Goal: Task Accomplishment & Management: Complete application form

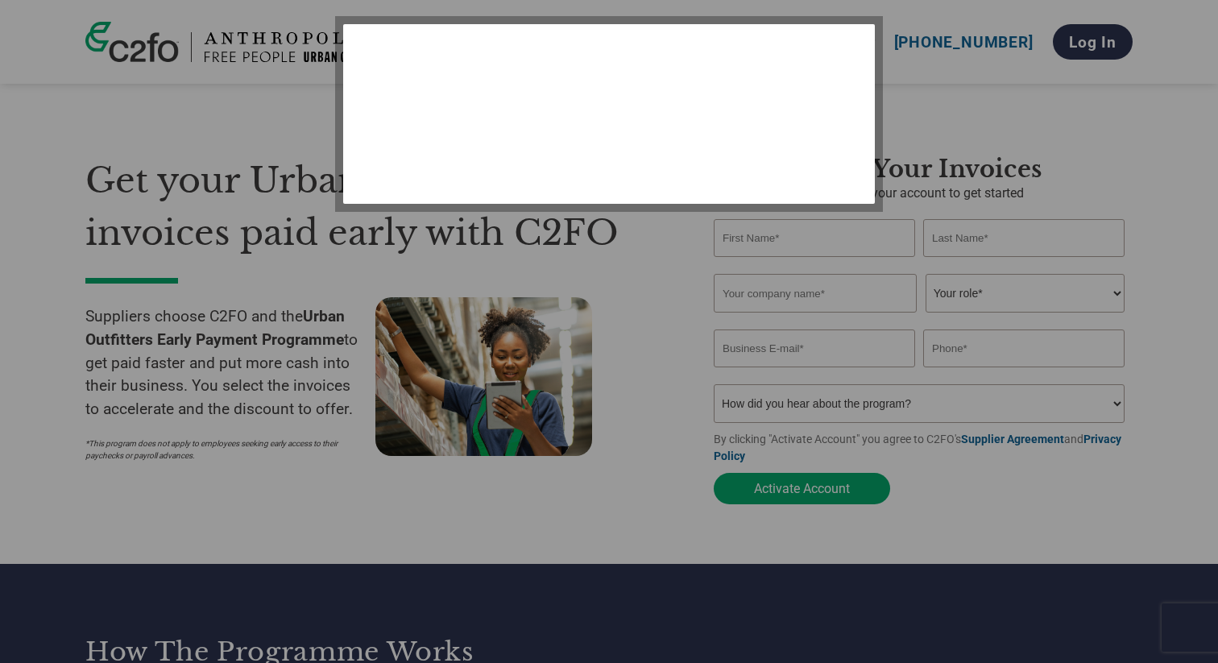
select select "en-[GEOGRAPHIC_DATA]"
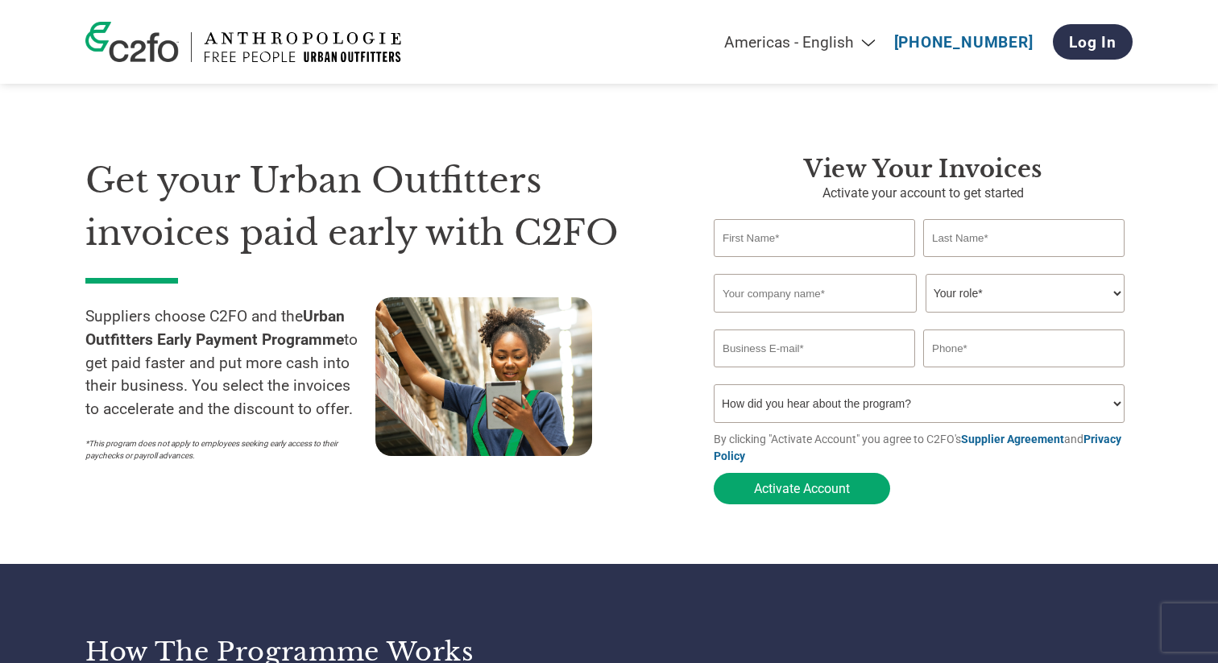
click at [779, 228] on input "text" at bounding box center [814, 238] width 201 height 38
type input "[PERSON_NAME]"
click at [1014, 251] on input "text" at bounding box center [1023, 238] width 201 height 38
type input "Thie"
click at [871, 296] on input "text" at bounding box center [815, 293] width 203 height 39
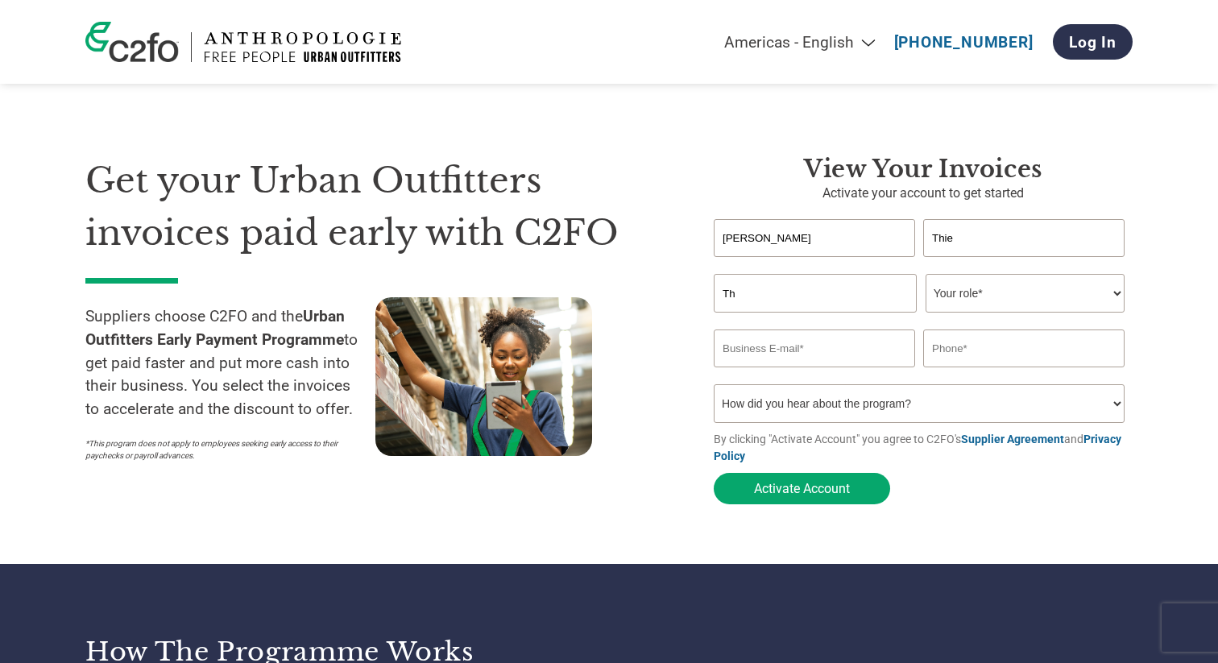
type input "T"
type input "S"
paste input "THE CONSCIOUS COLLECTIVE GROUP LTD"
type input "THE CONSCIOUS COLLECTIVE GROUP LTD"
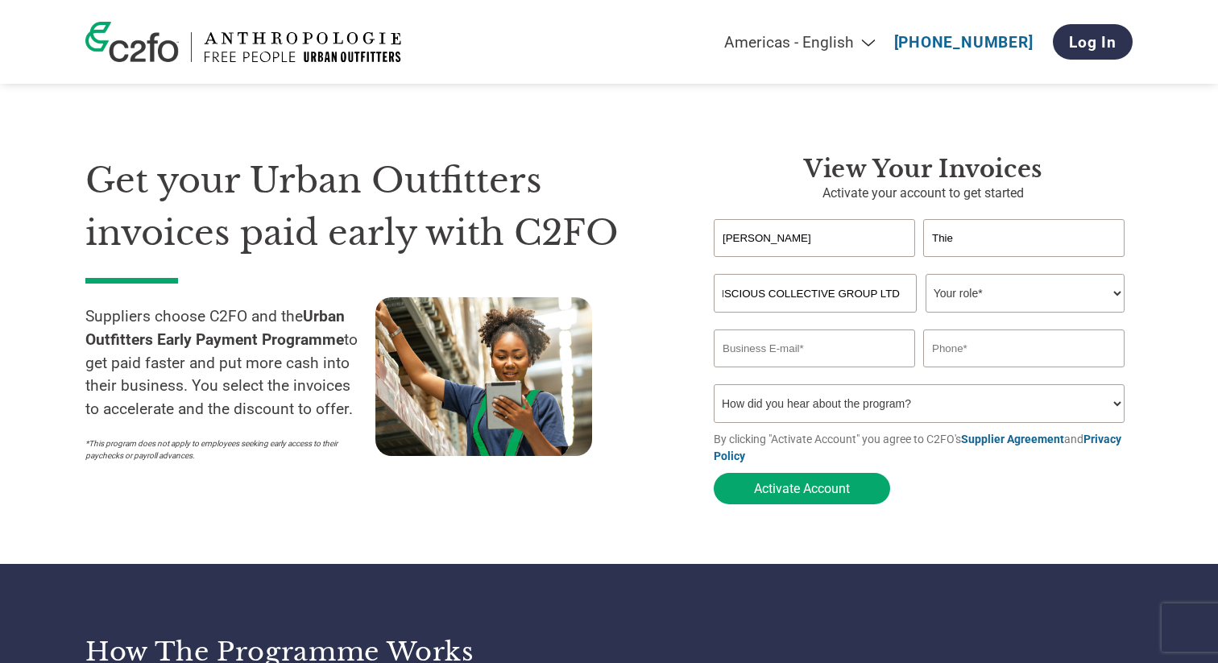
click at [962, 299] on select "Your role* CFO Controller Credit Manager Finance Director Treasurer CEO Preside…" at bounding box center [1025, 293] width 199 height 39
select select "OWNER_FOUNDER"
click at [926, 276] on select "Your role* CFO Controller Credit Manager Finance Director Treasurer CEO Preside…" at bounding box center [1025, 293] width 199 height 39
click at [835, 354] on input "email" at bounding box center [814, 349] width 201 height 38
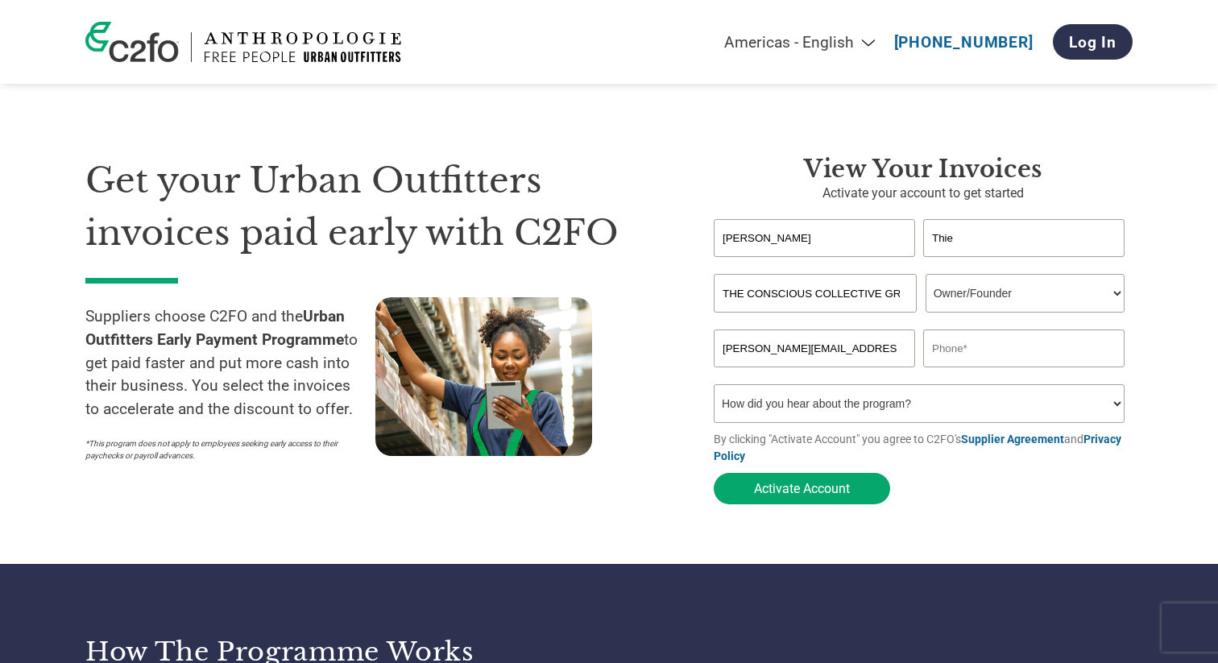
type input "[PERSON_NAME][EMAIL_ADDRESS][DOMAIN_NAME]"
click at [1002, 354] on input "text" at bounding box center [1023, 349] width 201 height 38
type input "07827471722"
click at [945, 412] on select "How did you hear about the program? Received a letter Email Social Media Online…" at bounding box center [919, 403] width 411 height 39
select select "Email"
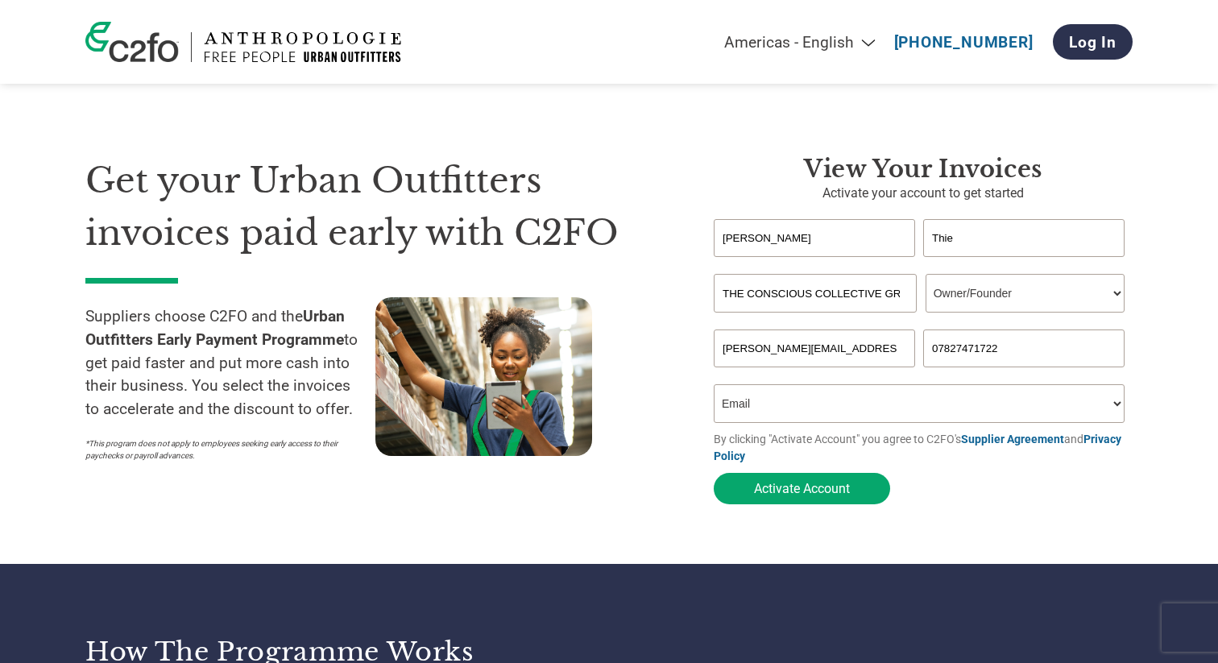
click at [714, 389] on select "How did you hear about the program? Received a letter Email Social Media Online…" at bounding box center [919, 403] width 411 height 39
click at [833, 492] on button "Activate Account" at bounding box center [802, 488] width 176 height 31
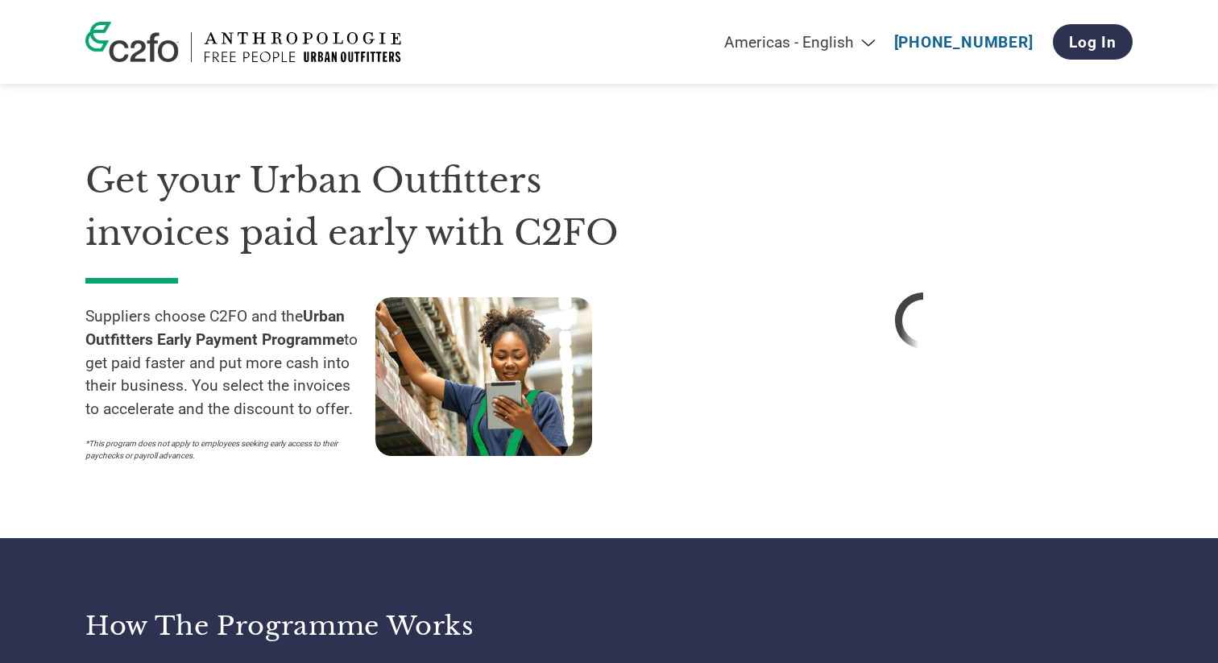
select select "en-[GEOGRAPHIC_DATA]"
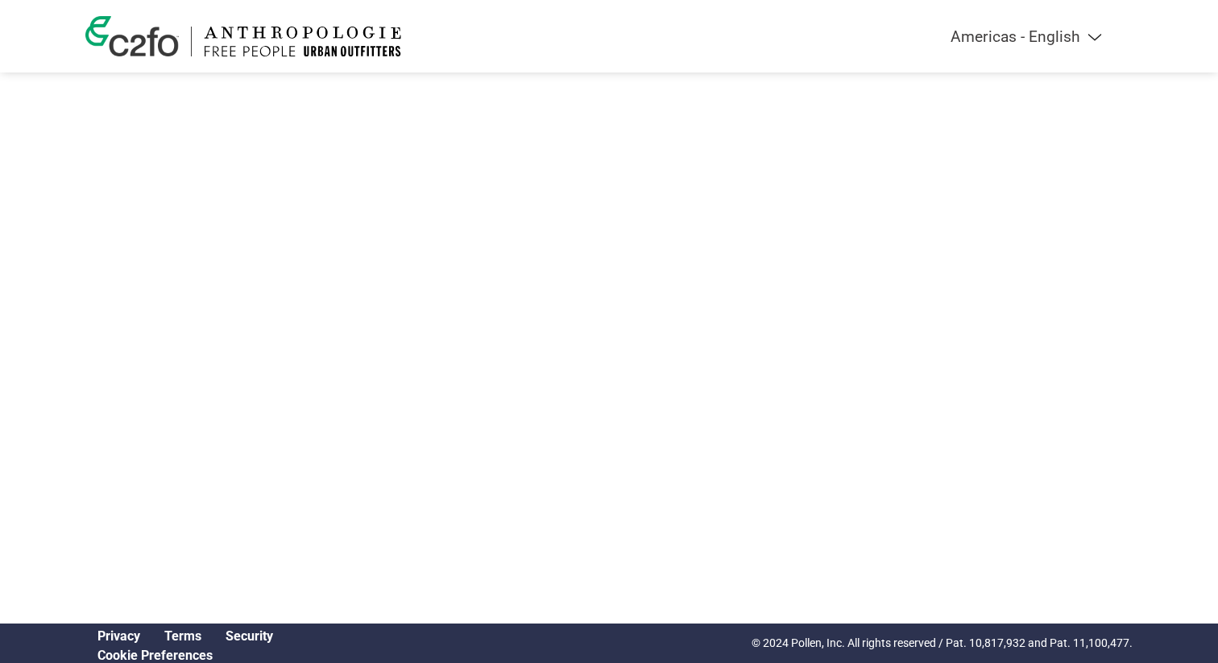
select select "en-[GEOGRAPHIC_DATA]"
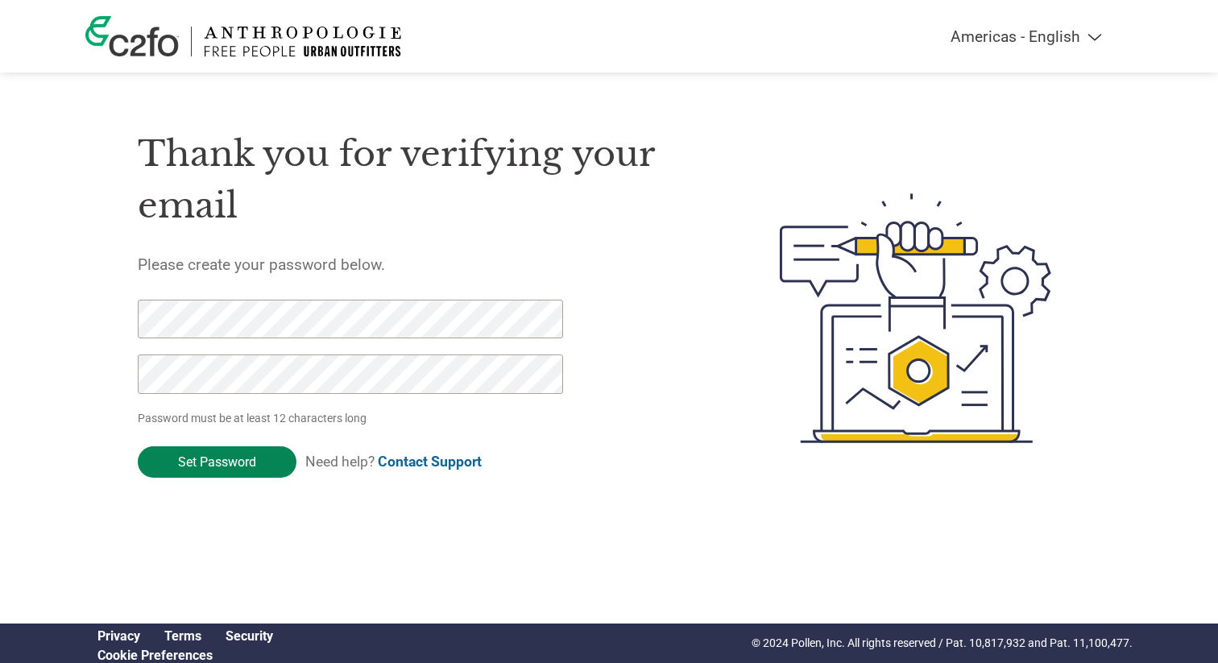
click at [235, 462] on input "Set Password" at bounding box center [217, 461] width 159 height 31
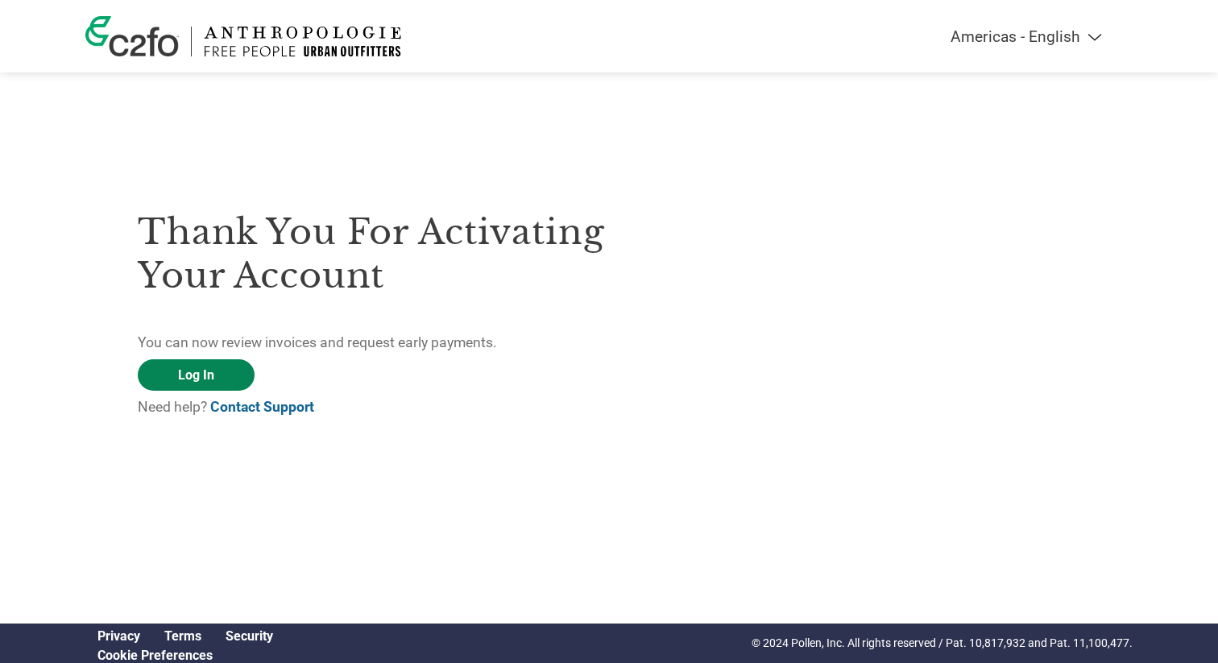
click at [212, 373] on link "Log In" at bounding box center [196, 374] width 117 height 31
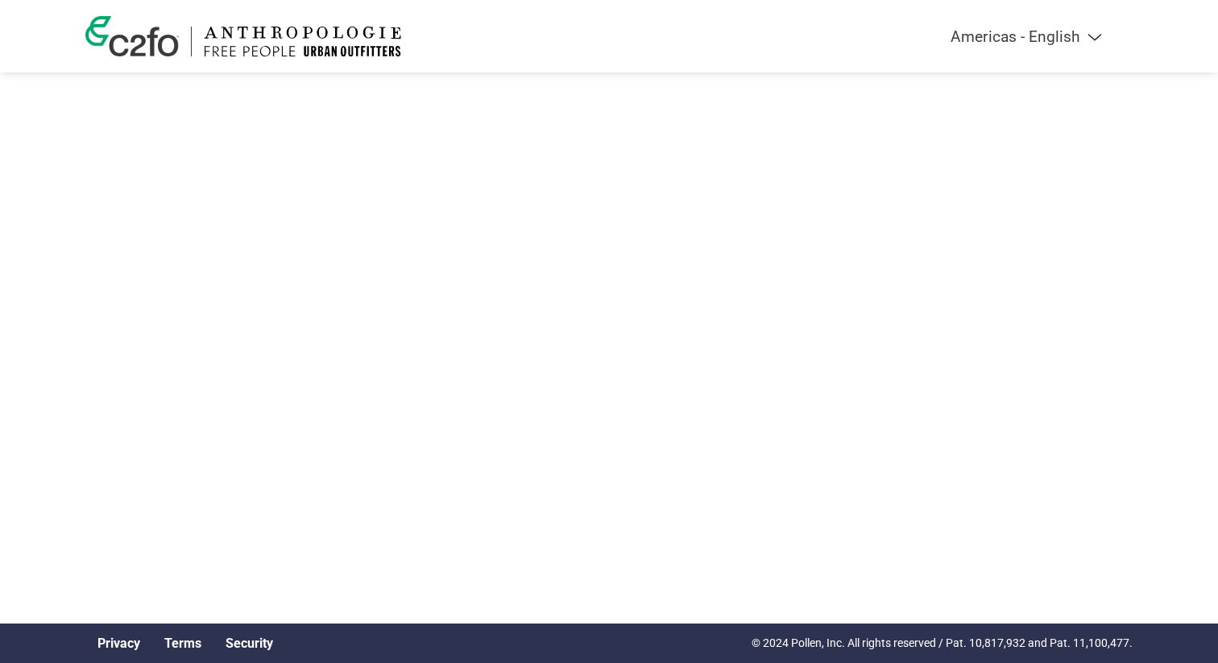
select select "en-[GEOGRAPHIC_DATA]"
